Goal: Information Seeking & Learning: Check status

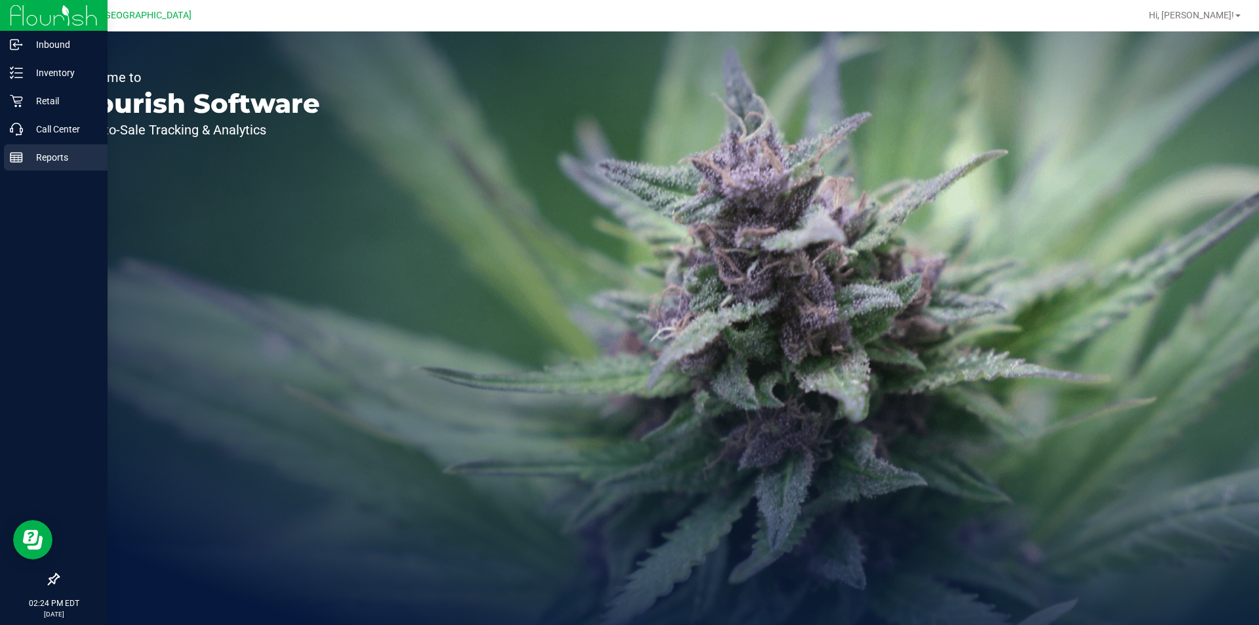
click at [18, 160] on line at bounding box center [16, 160] width 12 height 0
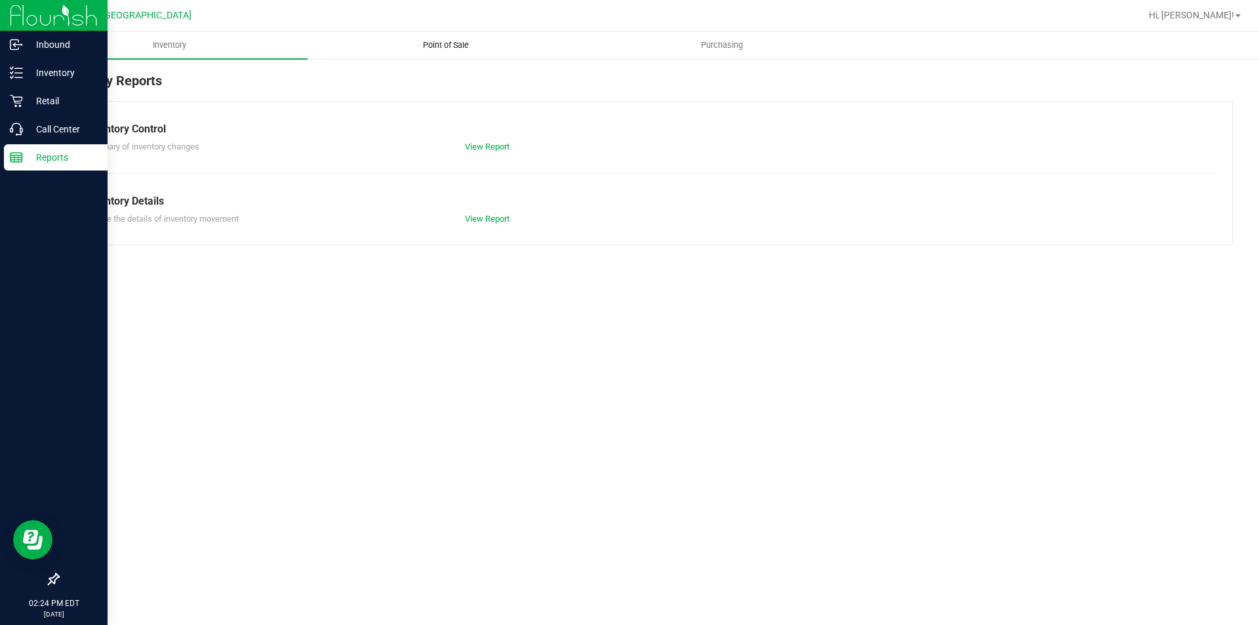
click at [446, 45] on span "Point of Sale" at bounding box center [445, 45] width 81 height 12
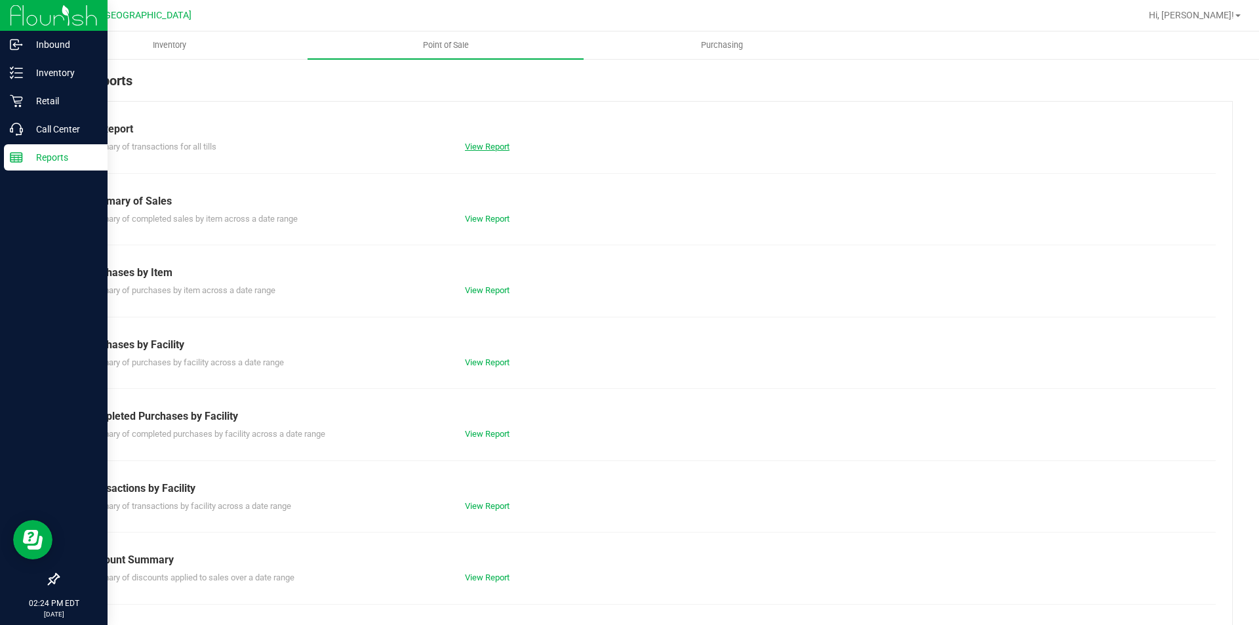
click at [483, 148] on link "View Report" at bounding box center [487, 147] width 45 height 10
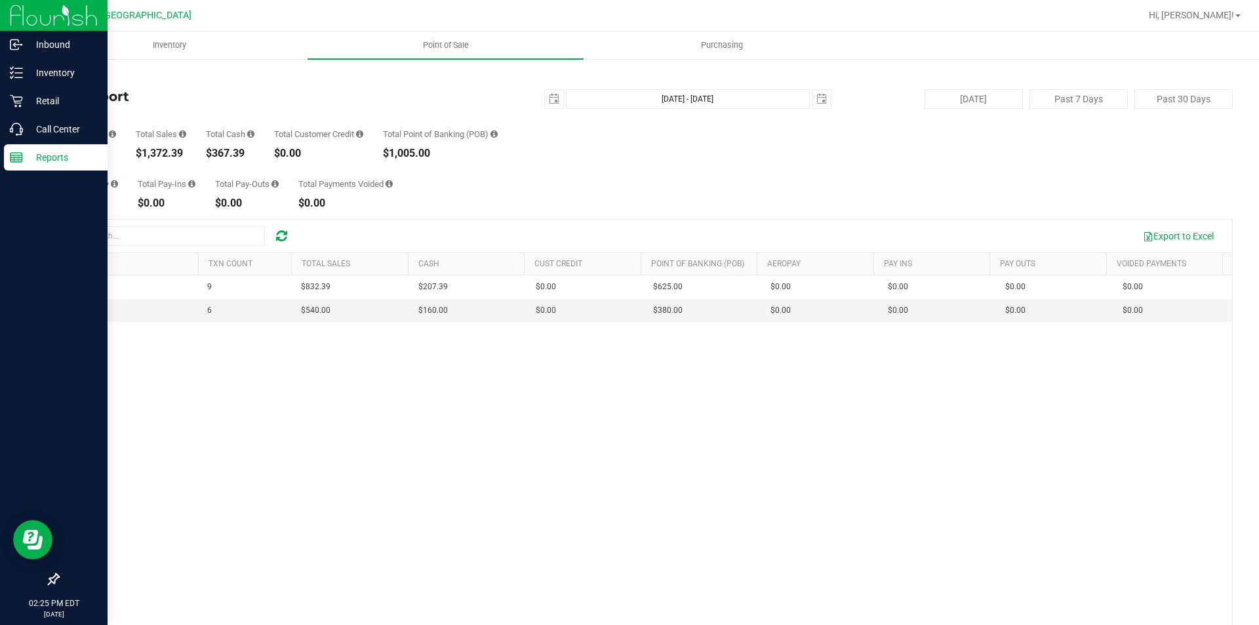
click at [14, 11] on img at bounding box center [54, 15] width 88 height 31
